Goal: Transaction & Acquisition: Purchase product/service

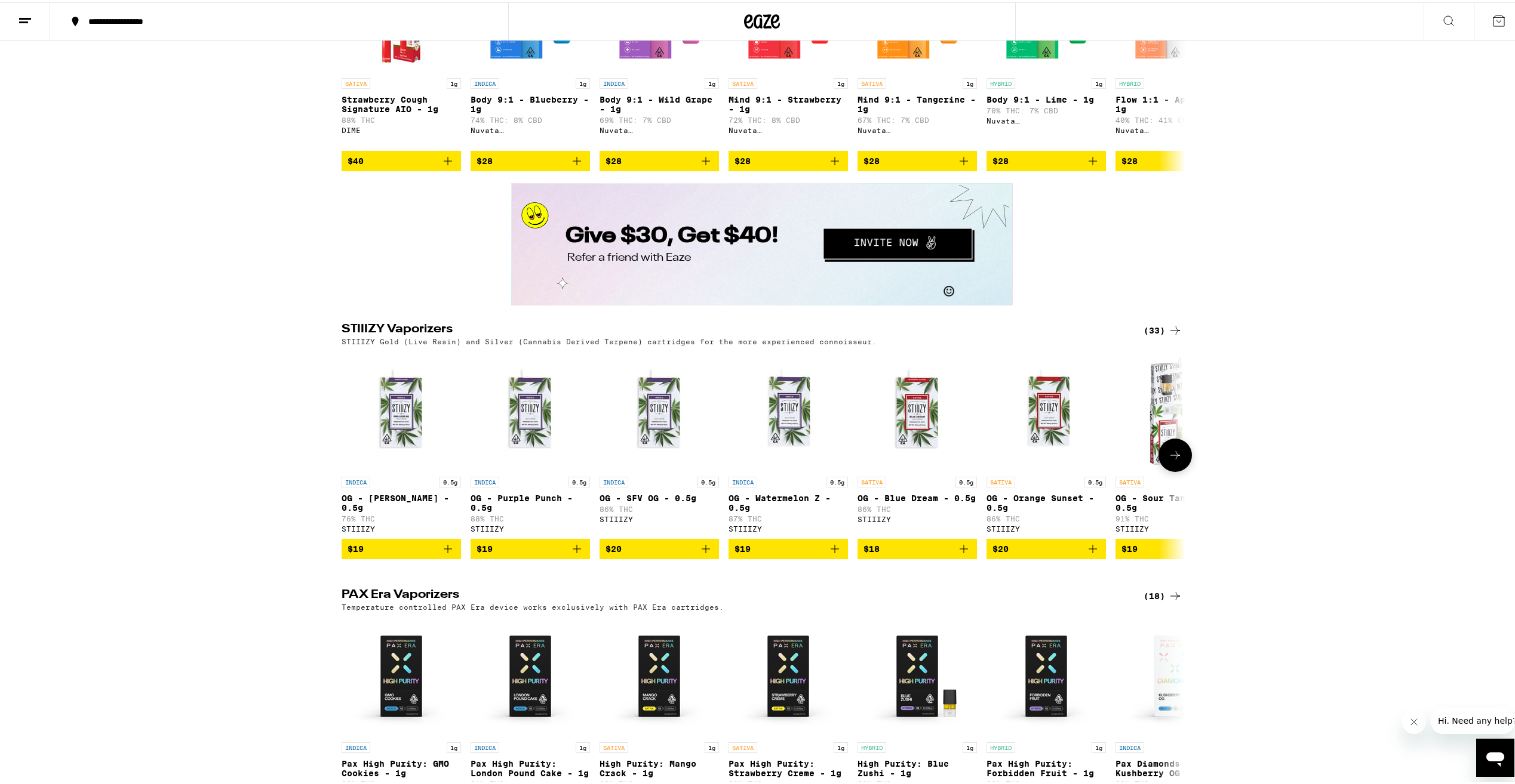
scroll to position [2208, 0]
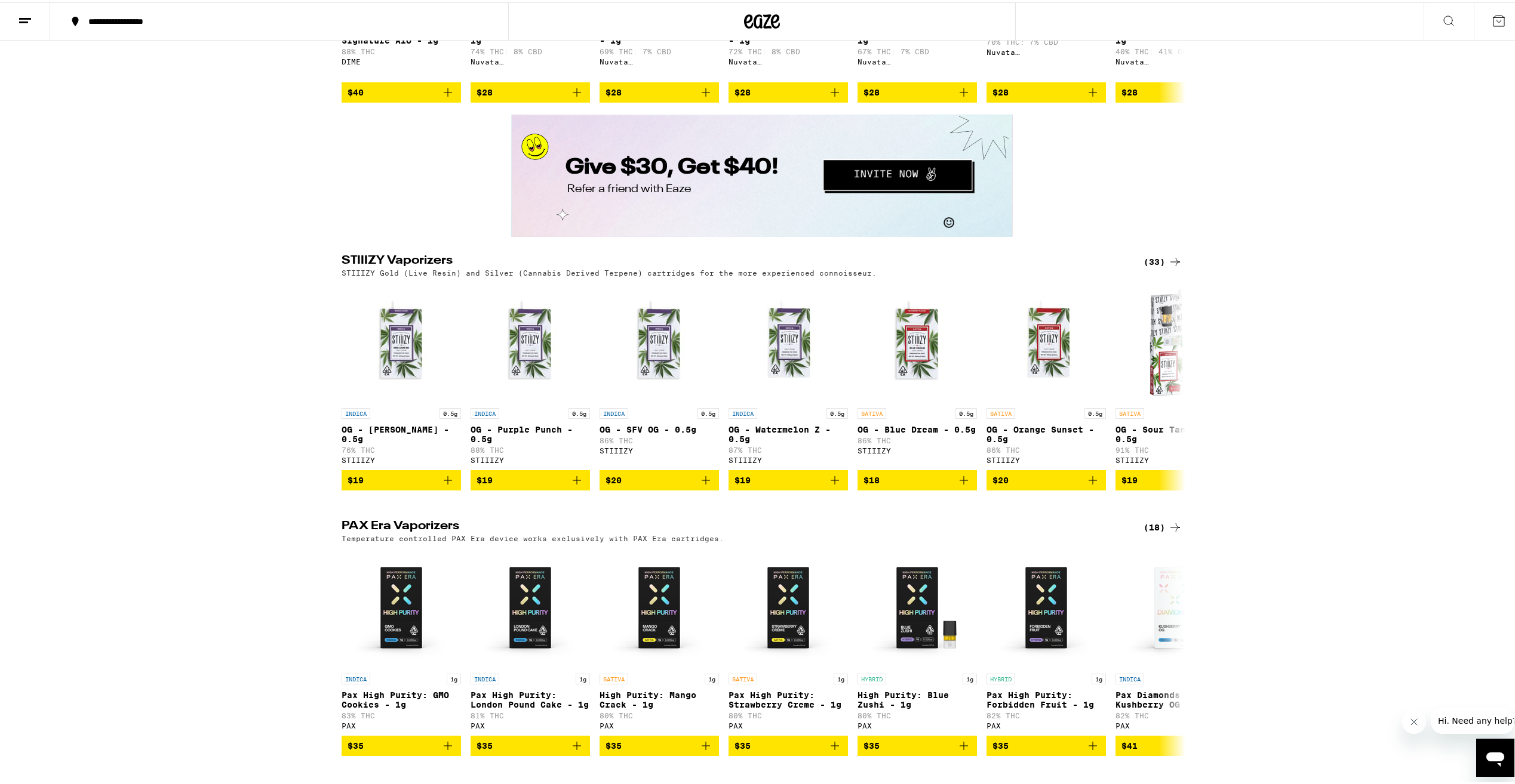
click at [1144, 267] on div "(33)" at bounding box center [1163, 259] width 39 height 14
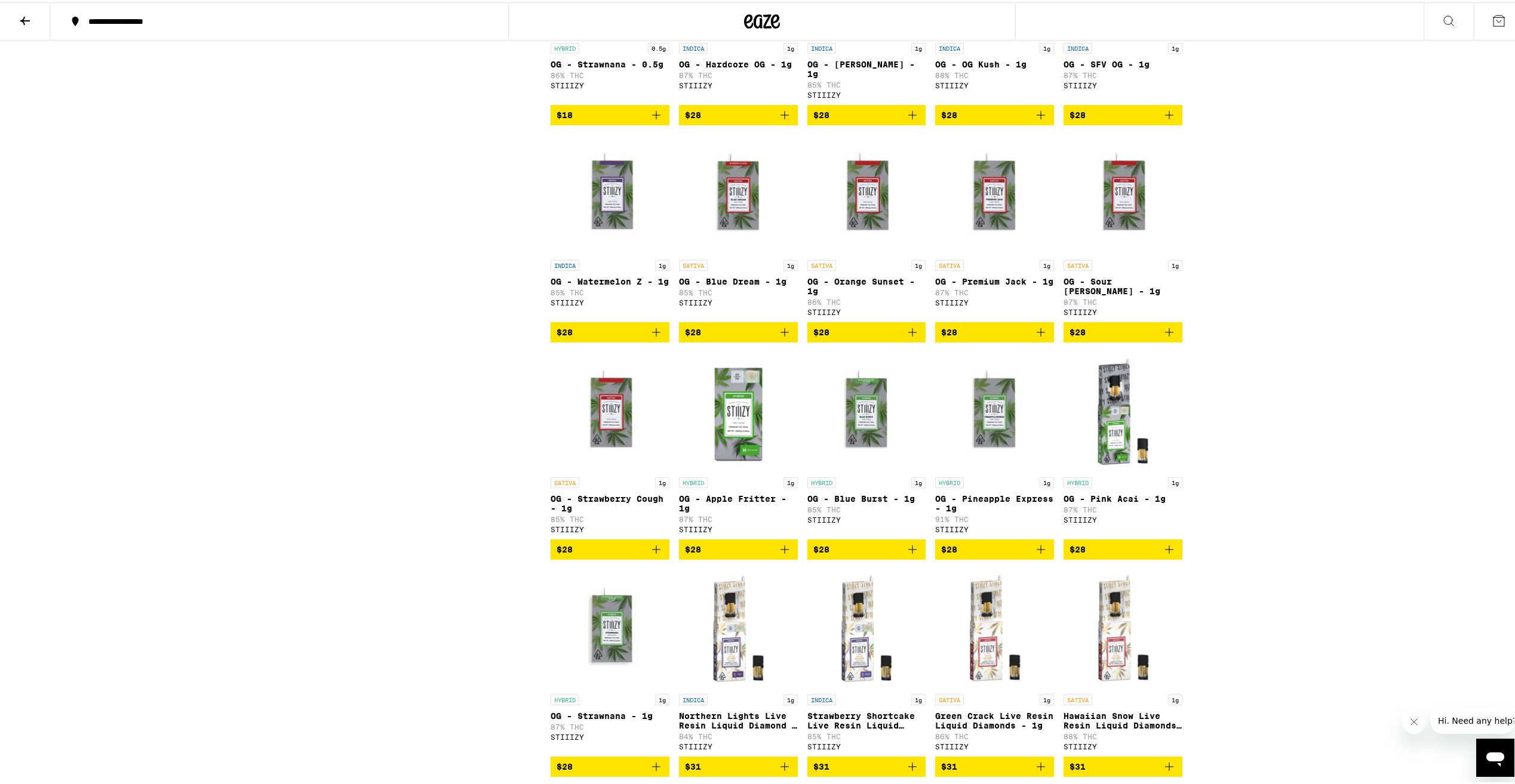
scroll to position [716, 0]
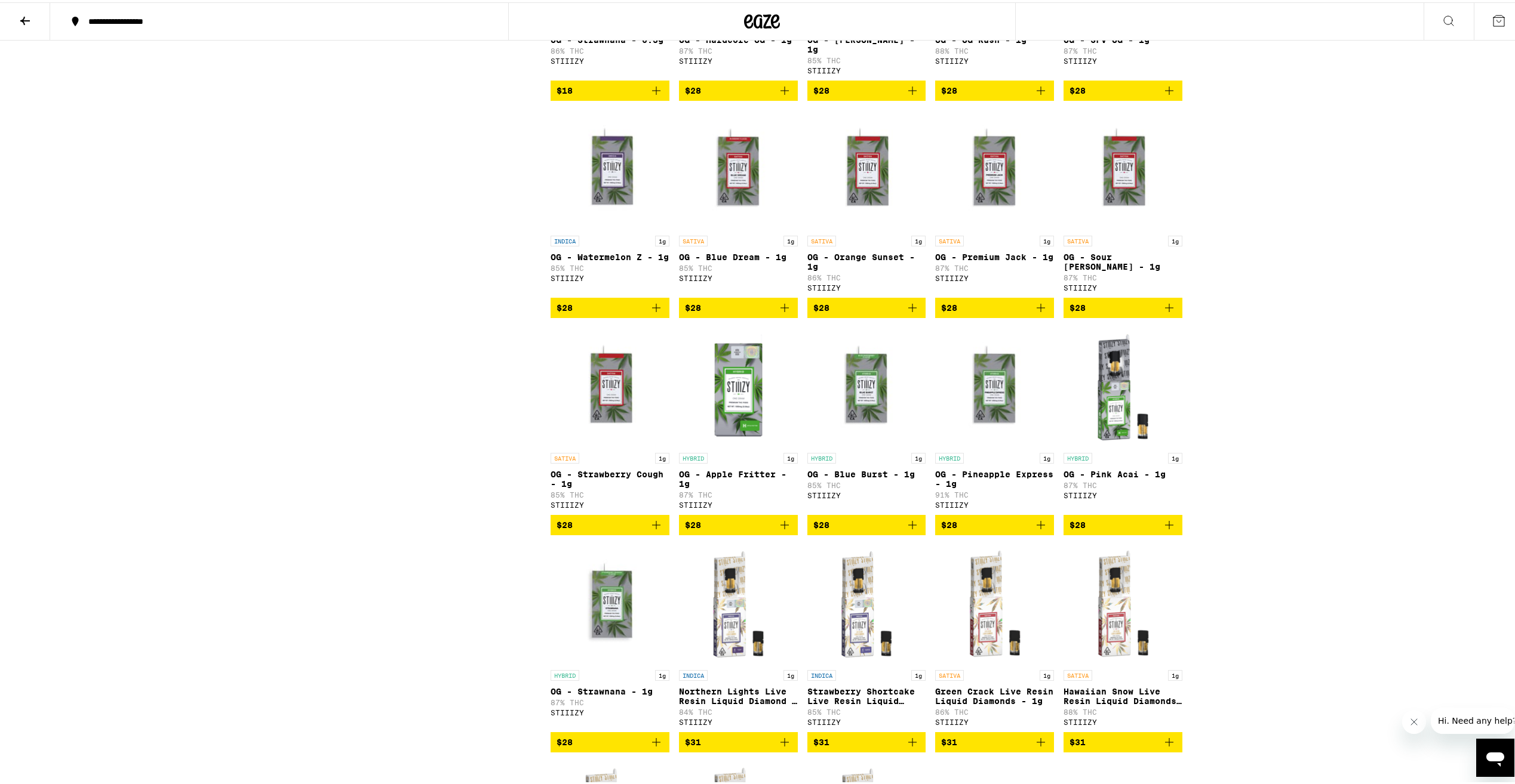
click at [1034, 530] on icon "Add to bag" at bounding box center [1041, 523] width 14 height 14
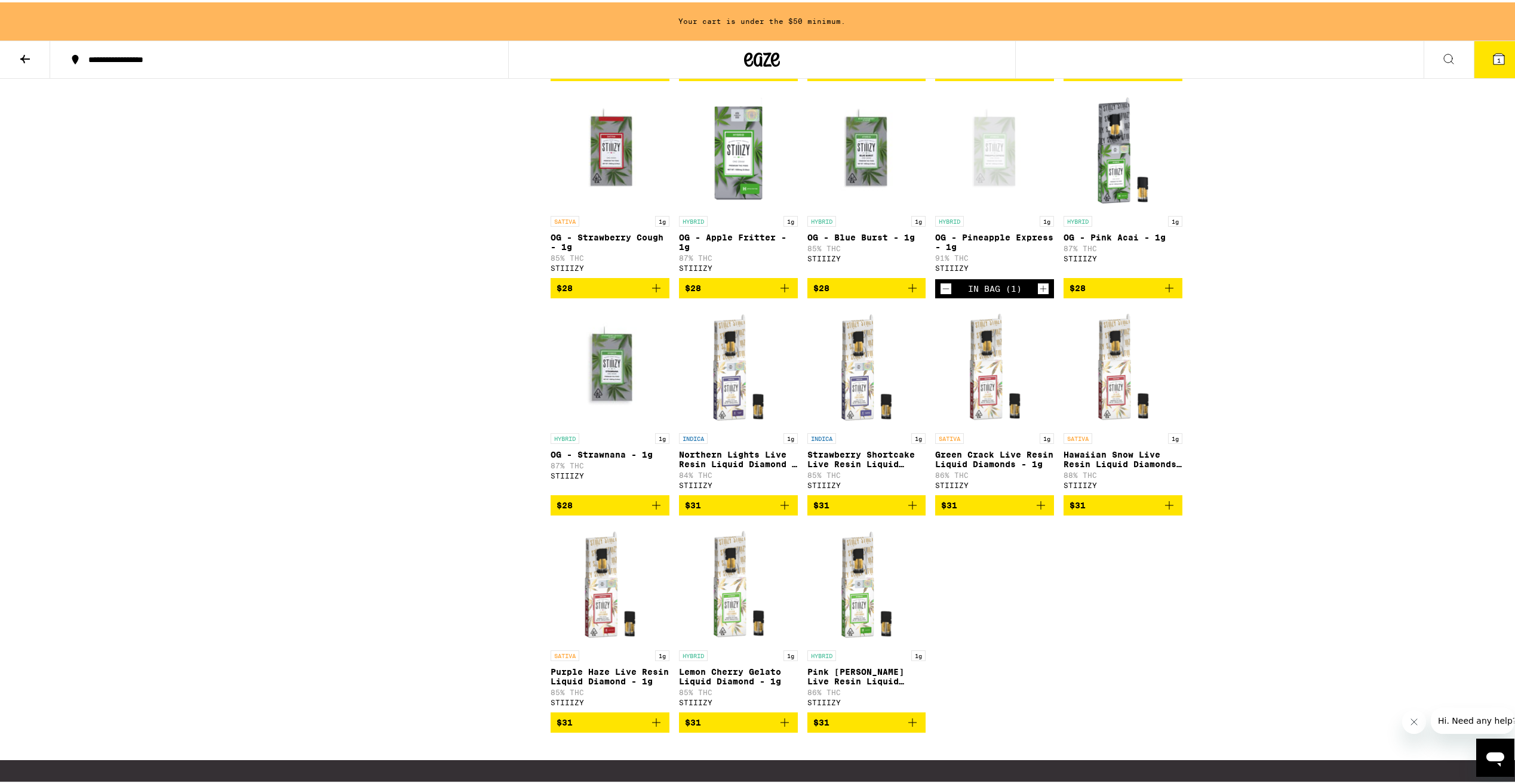
scroll to position [993, 0]
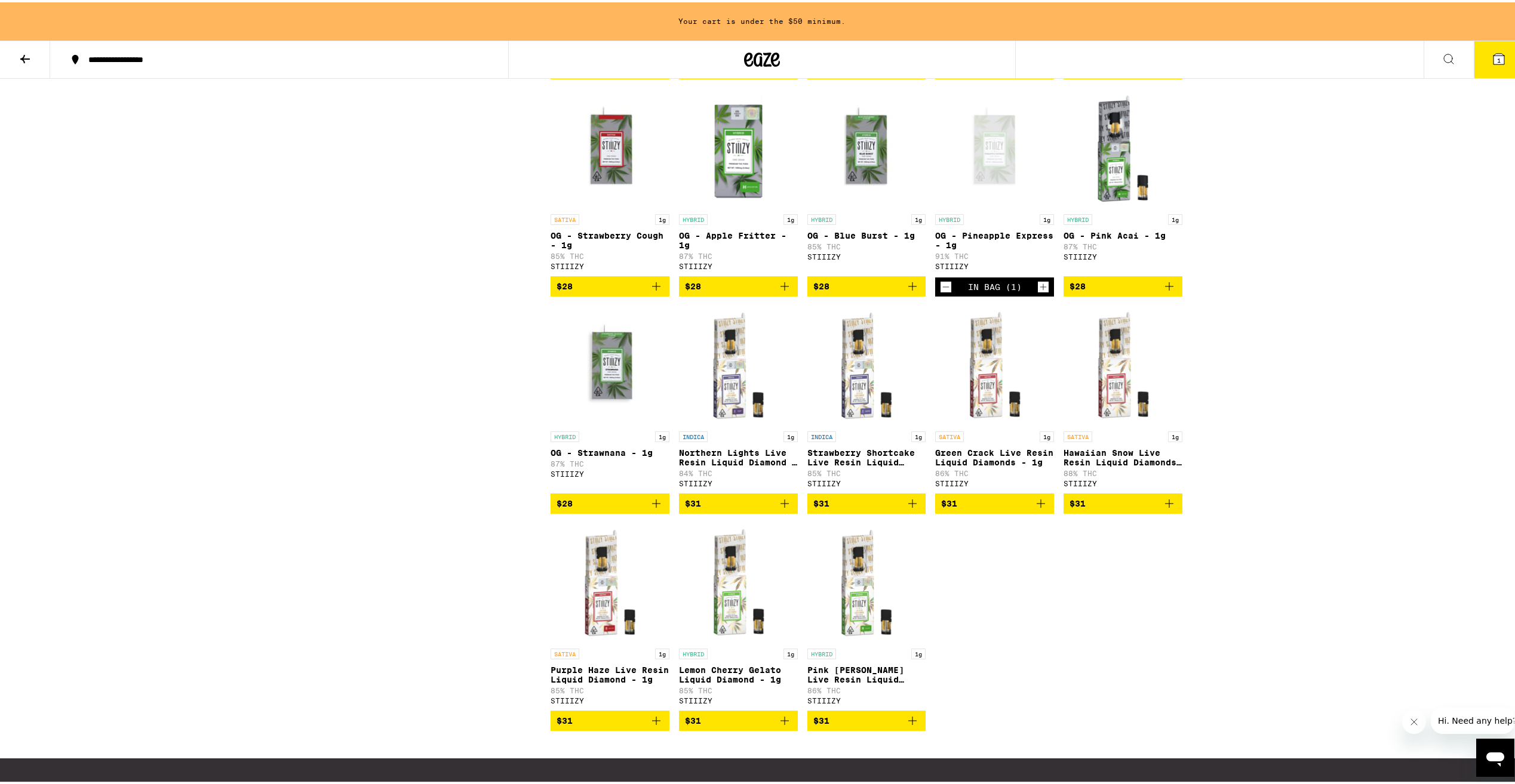
click at [784, 291] on icon "Add to bag" at bounding box center [784, 284] width 14 height 14
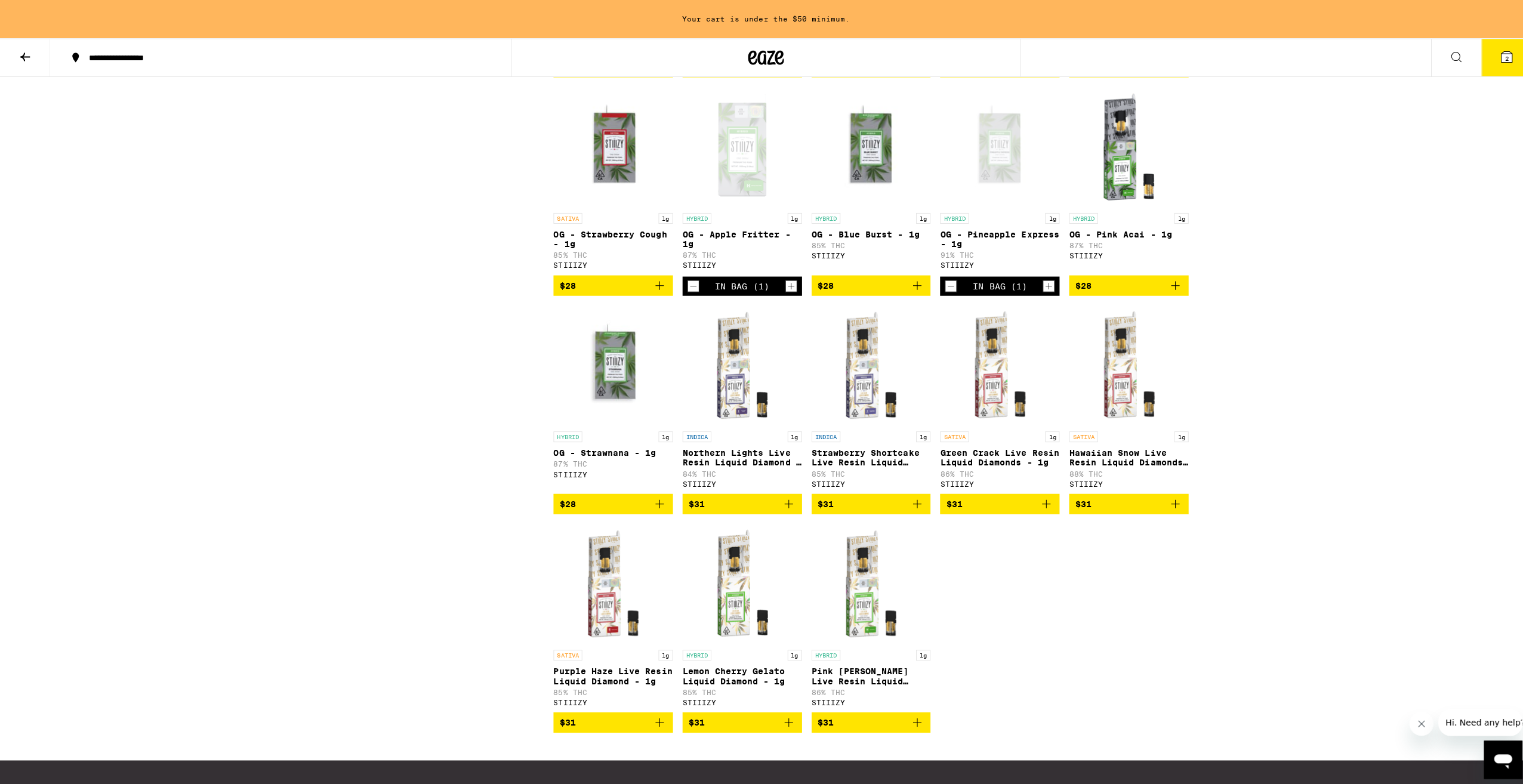
scroll to position [954, 0]
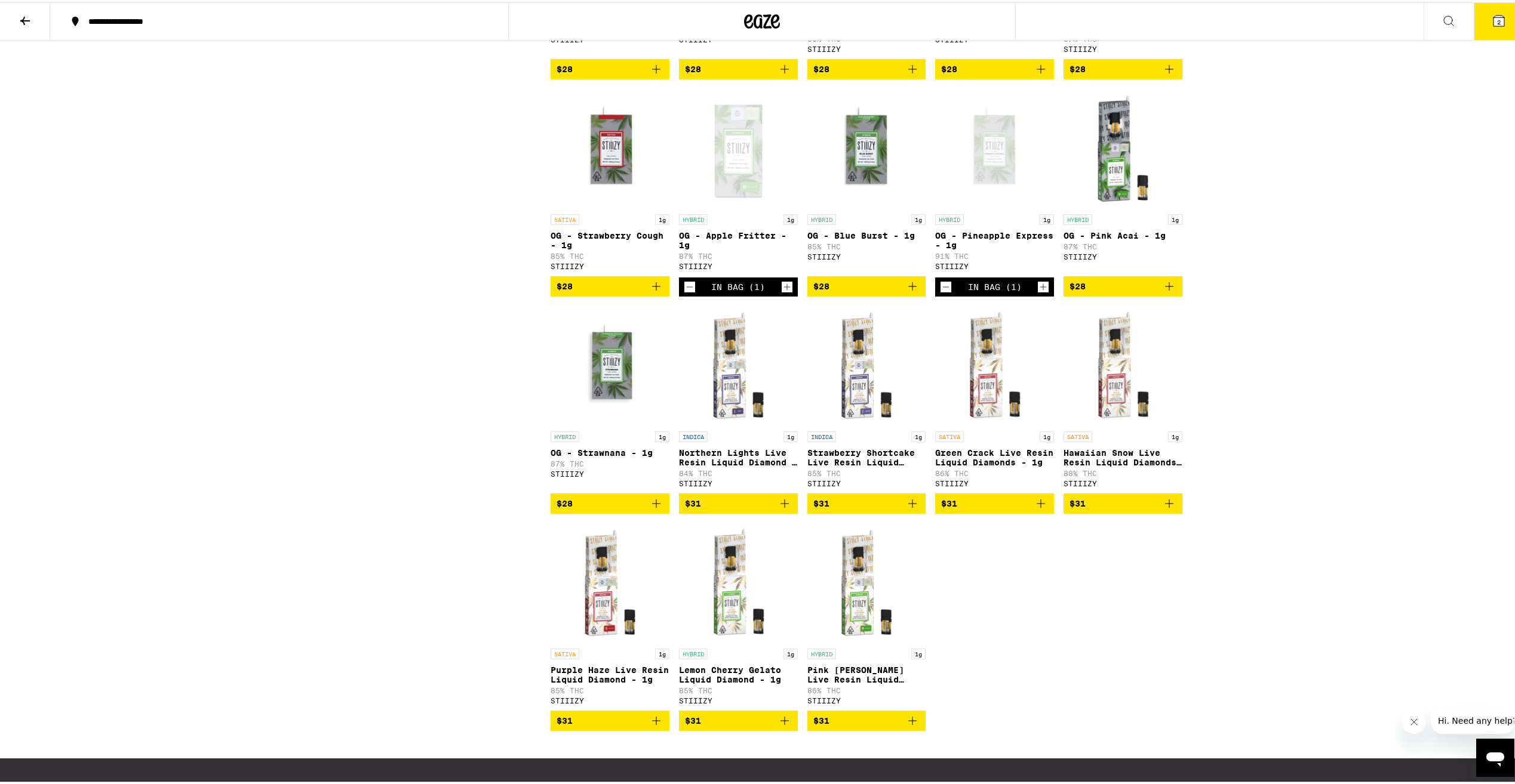
click at [1497, 21] on span "2" at bounding box center [1498, 19] width 4 height 7
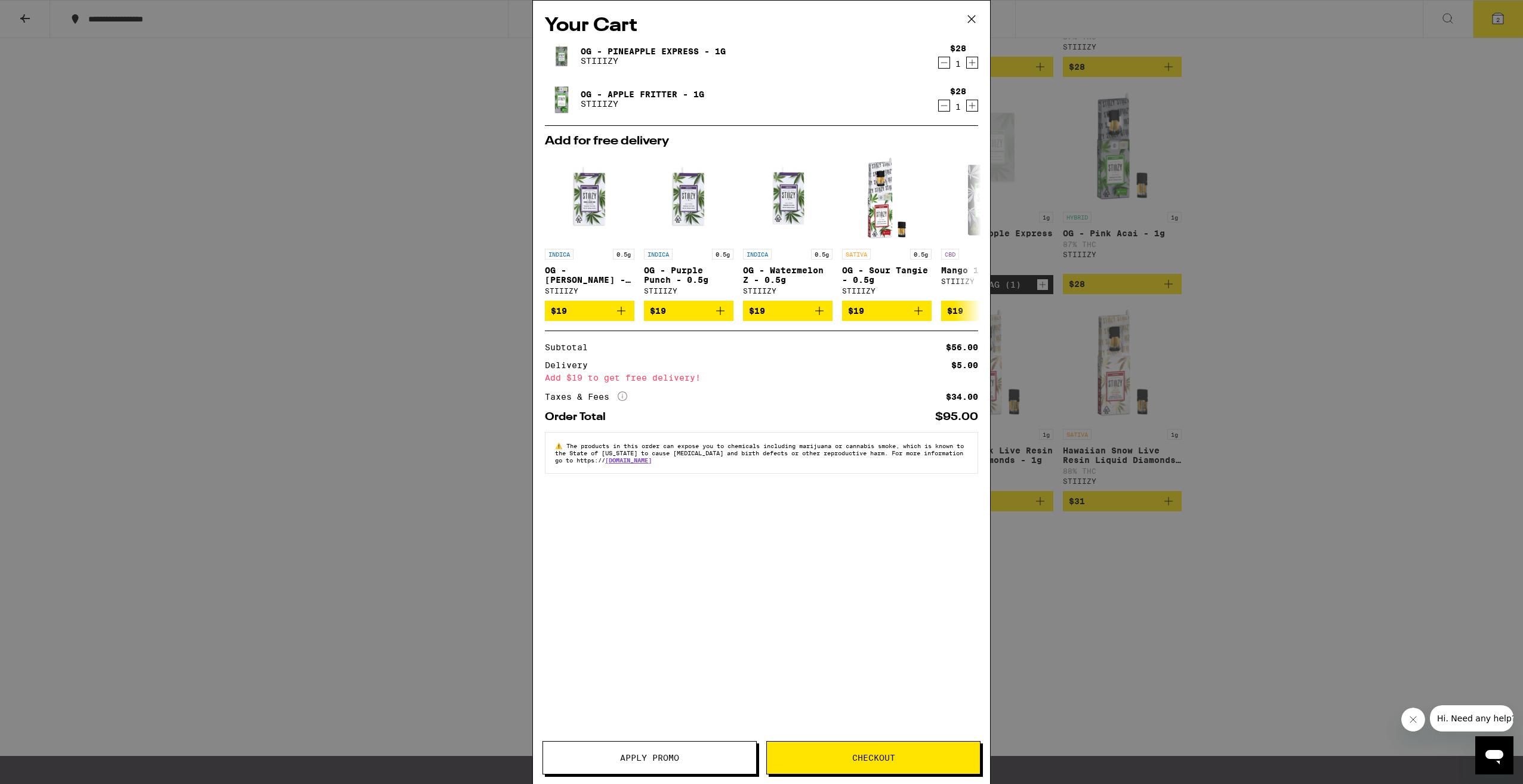
click at [840, 769] on button "Checkout" at bounding box center [874, 757] width 214 height 33
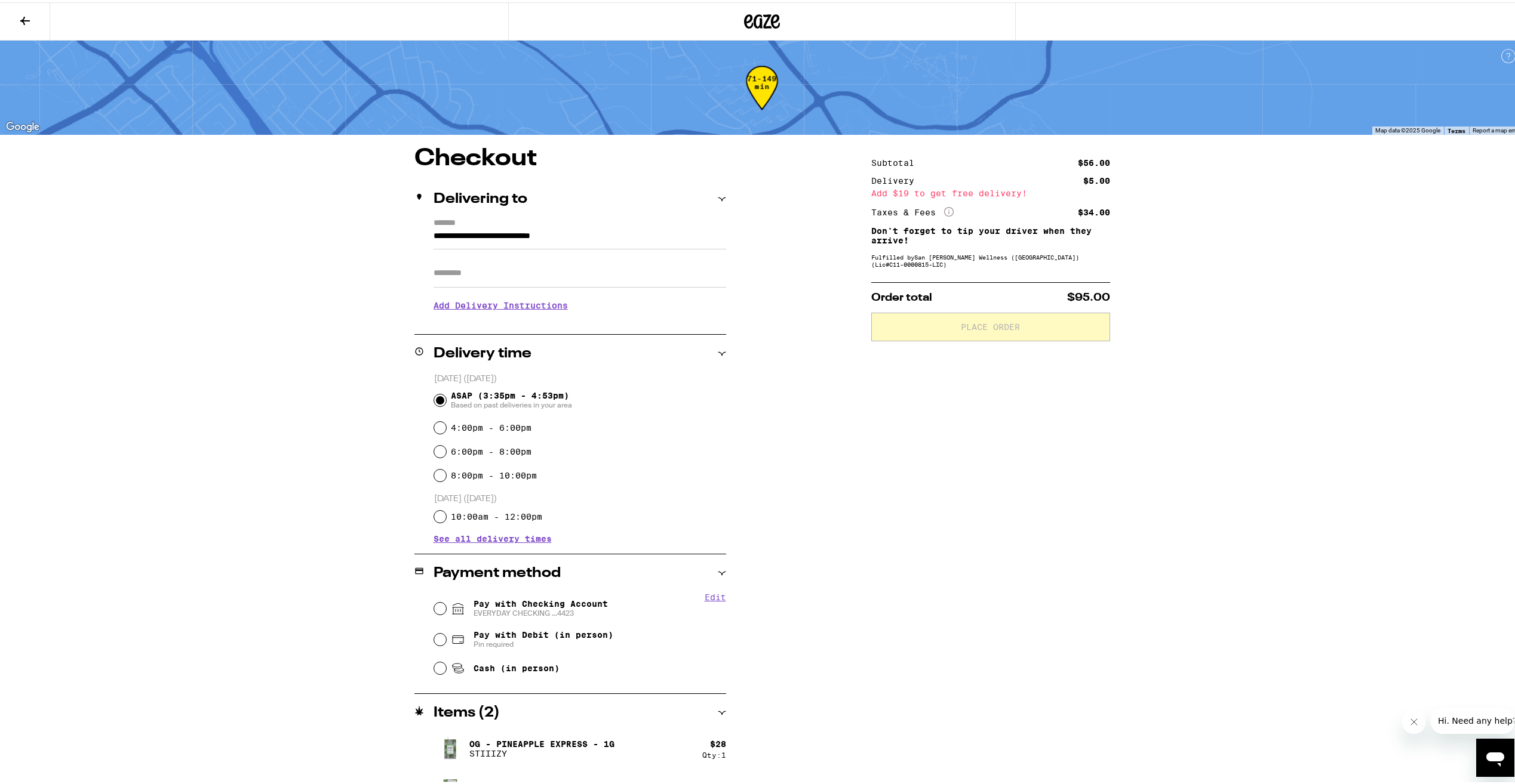
scroll to position [33, 0]
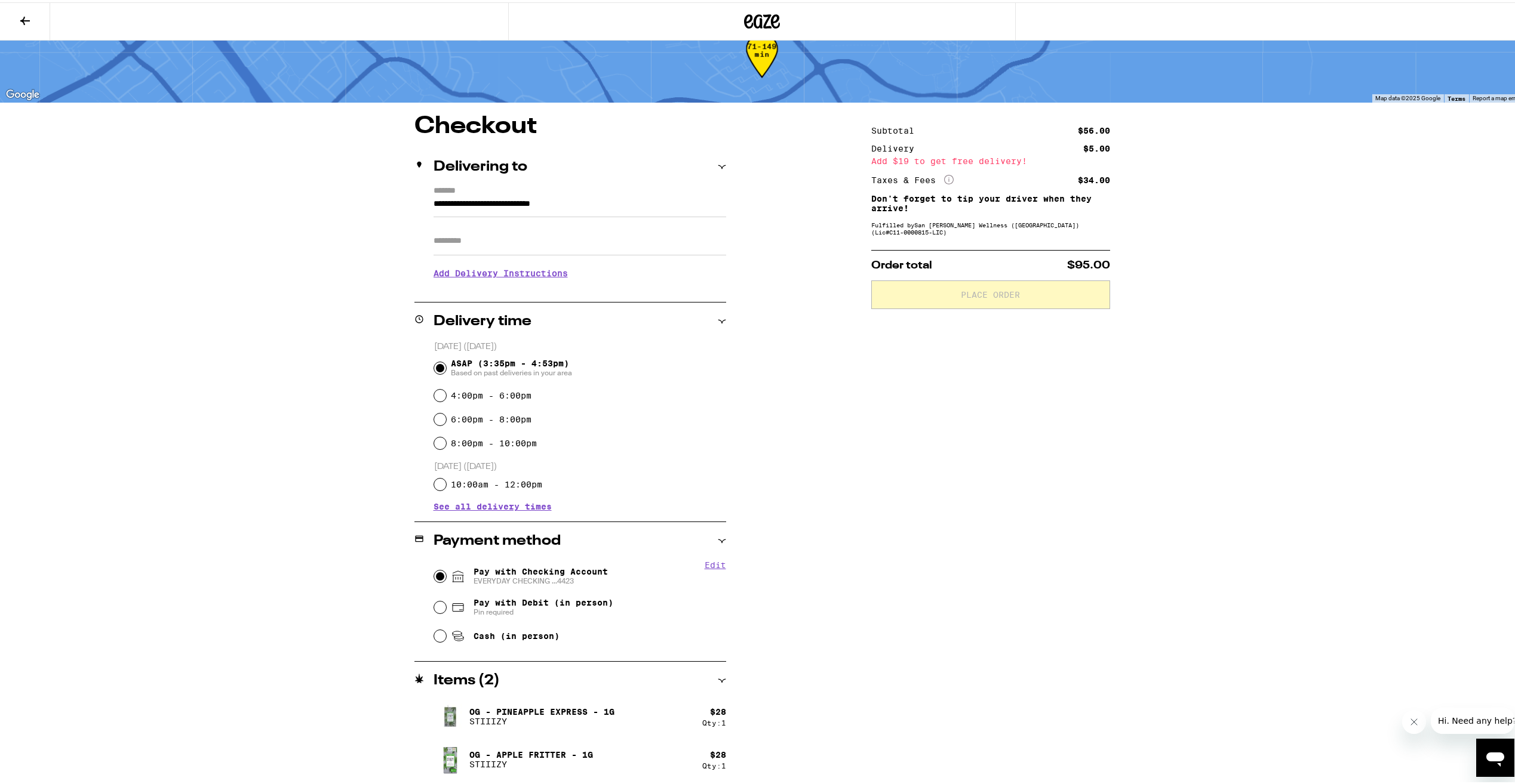
click at [437, 580] on input "Pay with Checking Account EVERYDAY CHECKING ...4423" at bounding box center [440, 574] width 12 height 12
radio input "true"
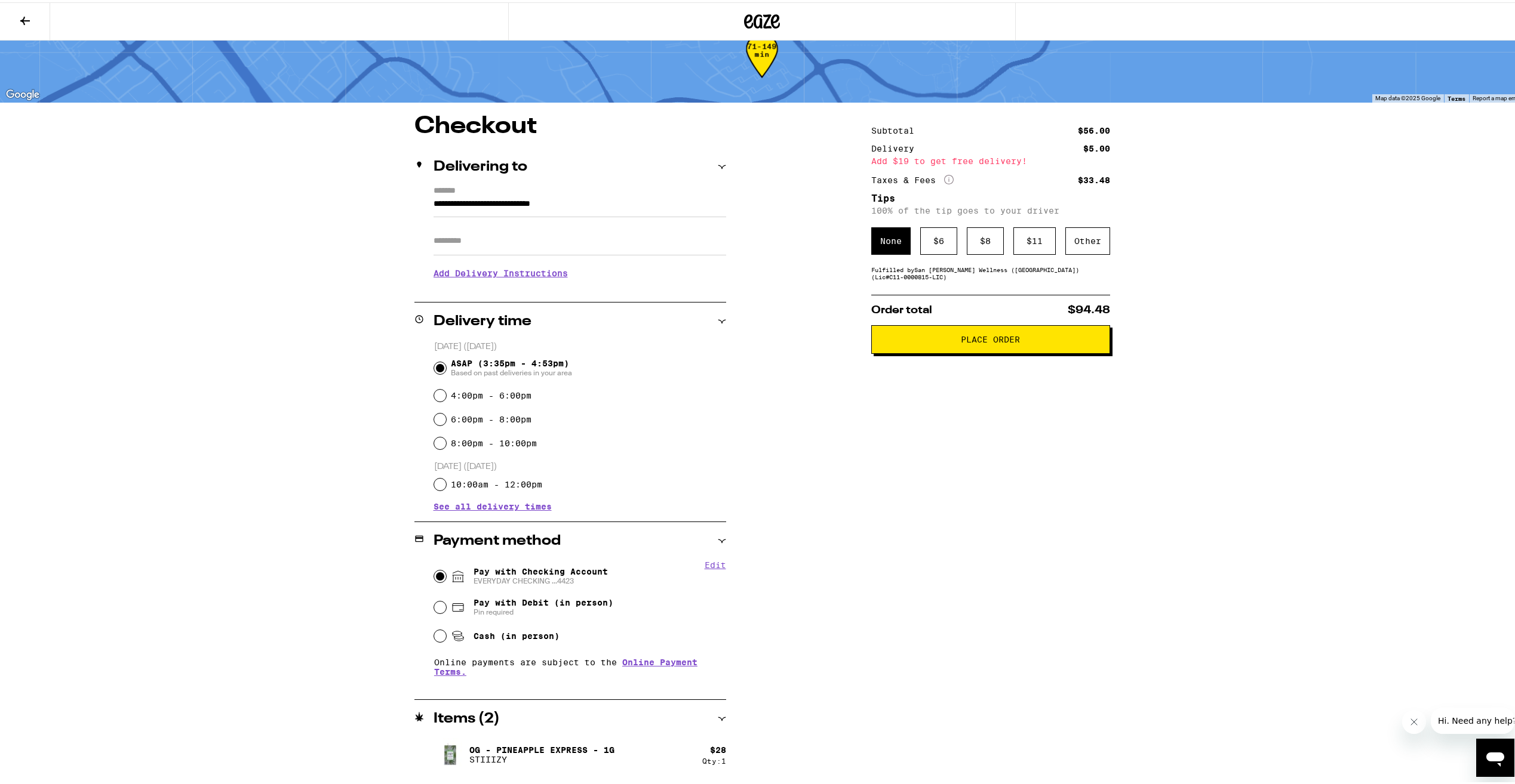
click at [937, 342] on span "Place Order" at bounding box center [991, 337] width 218 height 8
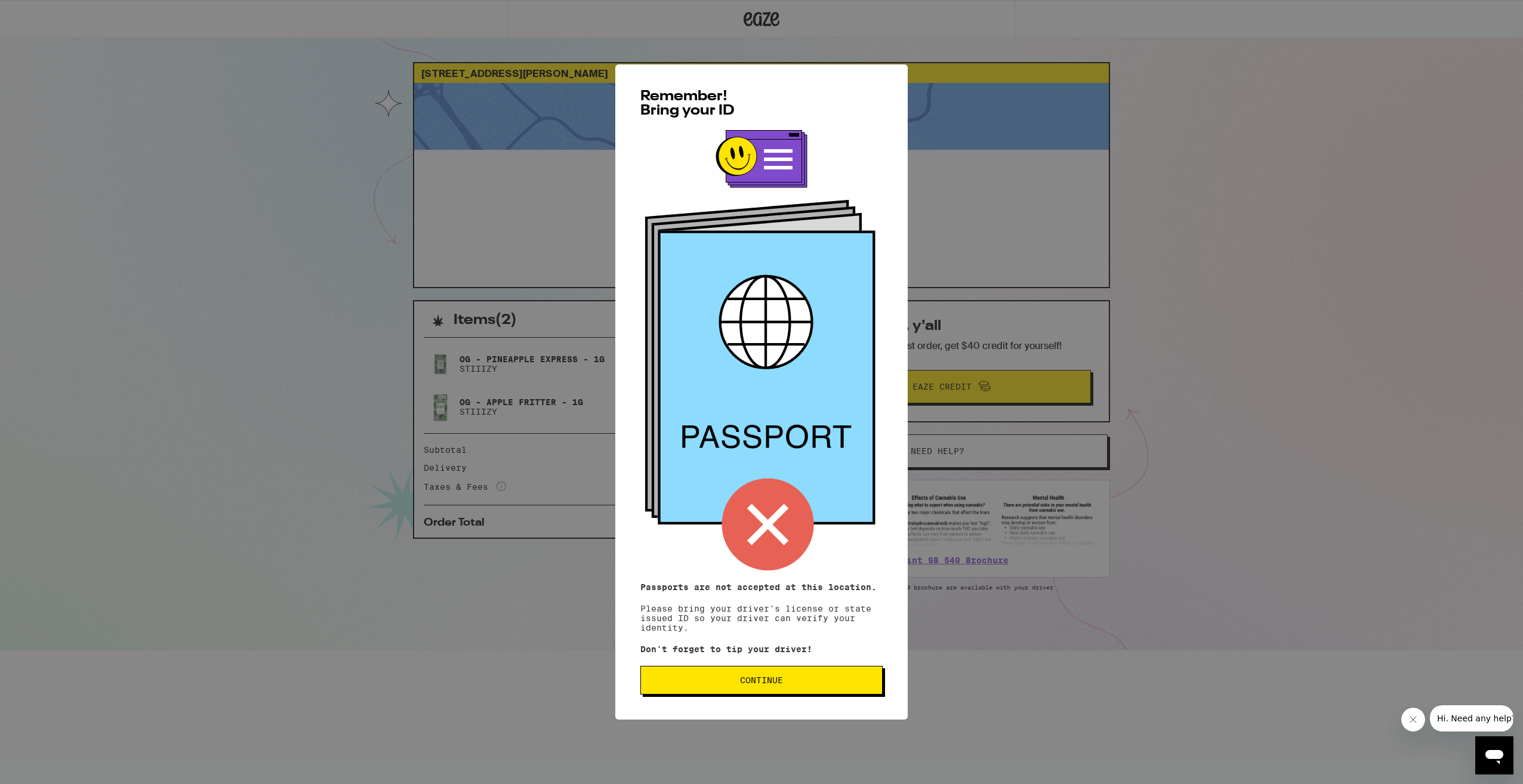
click at [771, 685] on span "Continue" at bounding box center [762, 680] width 43 height 8
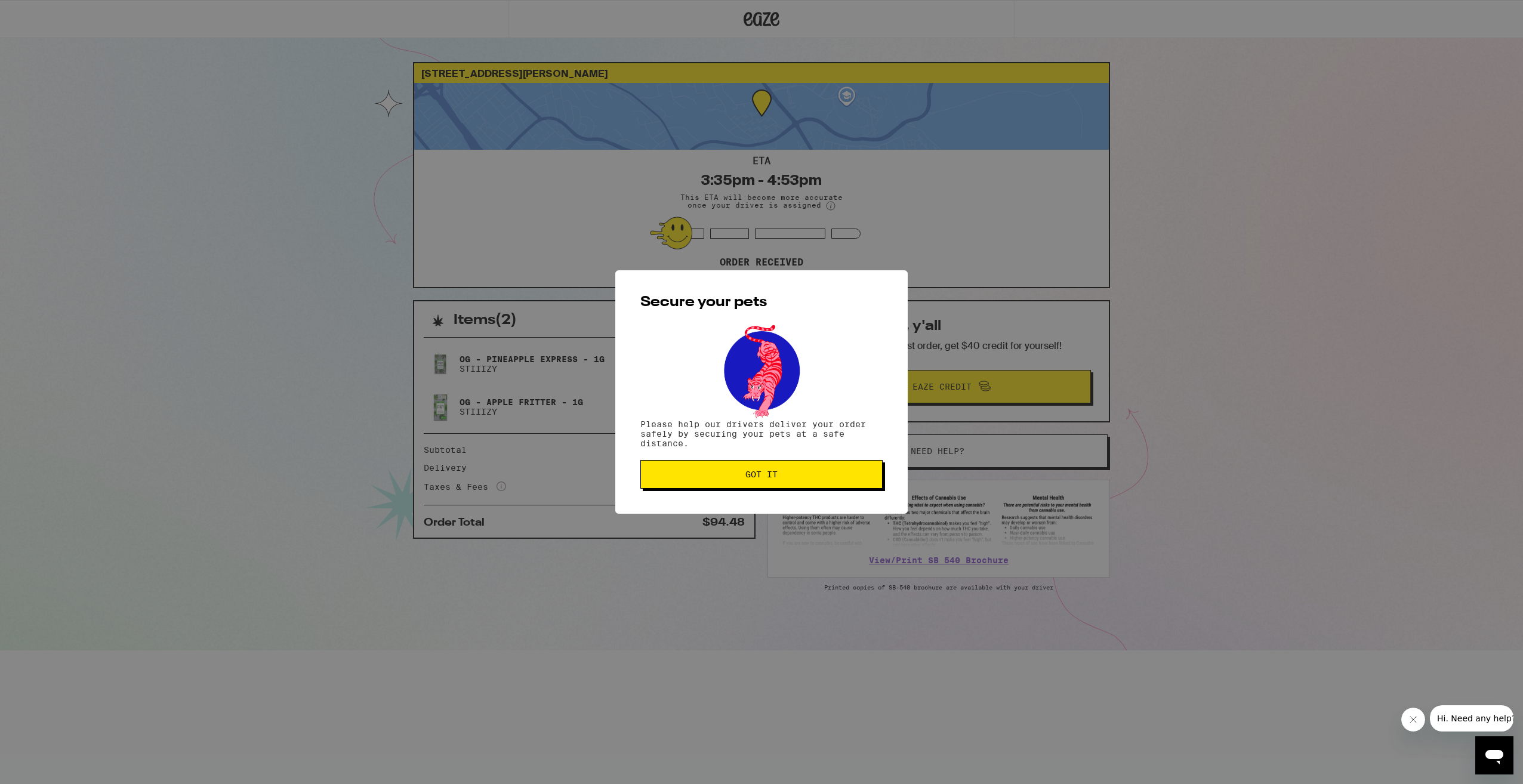
click at [803, 474] on span "Got it" at bounding box center [762, 474] width 222 height 8
